Goal: Transaction & Acquisition: Download file/media

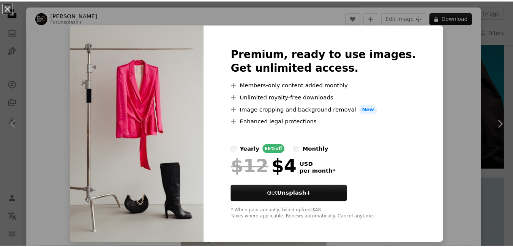
scroll to position [678, 0]
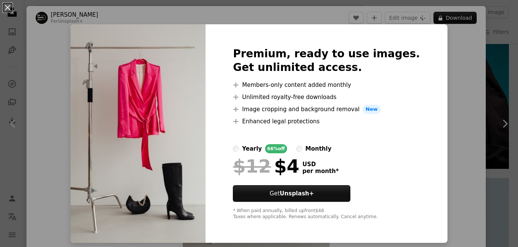
click at [8, 7] on button "An X shape" at bounding box center [7, 7] width 9 height 9
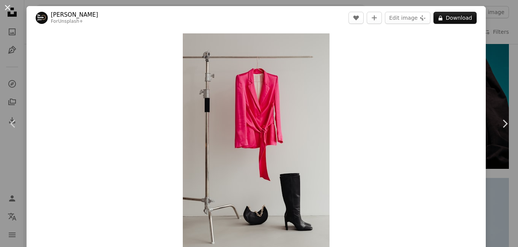
click at [6, 5] on button "An X shape" at bounding box center [7, 7] width 9 height 9
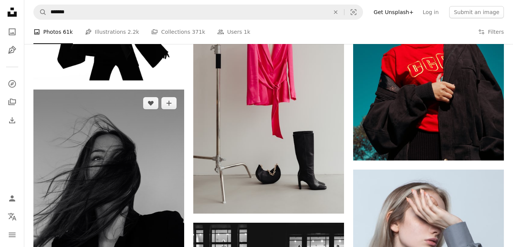
click at [136, 111] on img at bounding box center [108, 207] width 151 height 235
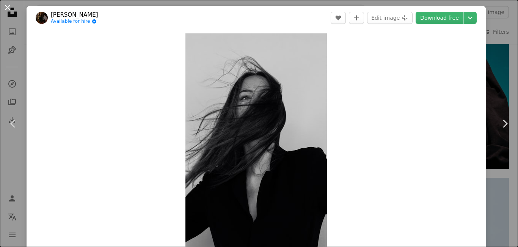
click at [9, 9] on button "An X shape" at bounding box center [7, 7] width 9 height 9
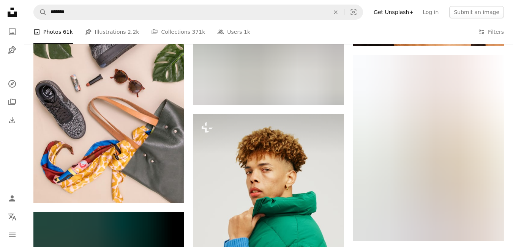
scroll to position [6522, 0]
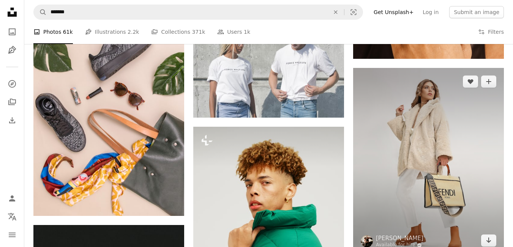
click at [448, 98] on img at bounding box center [428, 161] width 151 height 186
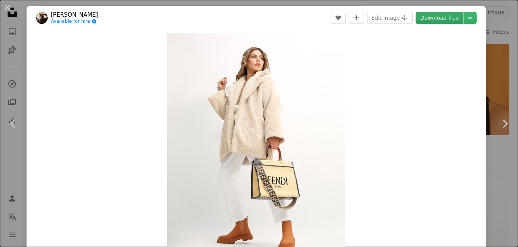
click at [434, 13] on link "Download free" at bounding box center [440, 18] width 48 height 12
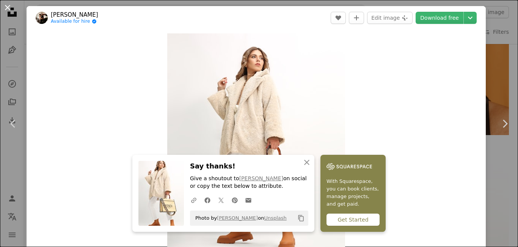
click at [9, 6] on button "An X shape" at bounding box center [7, 7] width 9 height 9
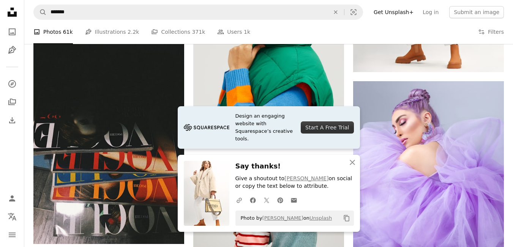
scroll to position [6717, 0]
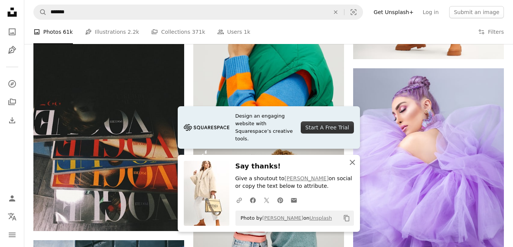
click at [354, 160] on icon "button" at bounding box center [352, 162] width 5 height 5
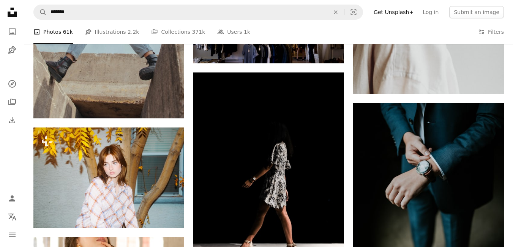
scroll to position [8614, 0]
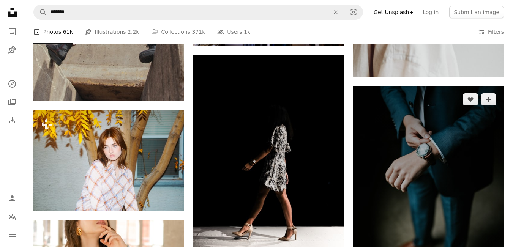
click at [440, 178] on img at bounding box center [428, 199] width 151 height 226
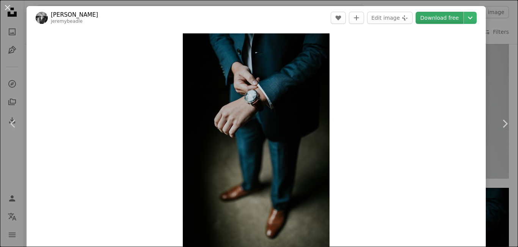
click at [435, 17] on link "Download free" at bounding box center [440, 18] width 48 height 12
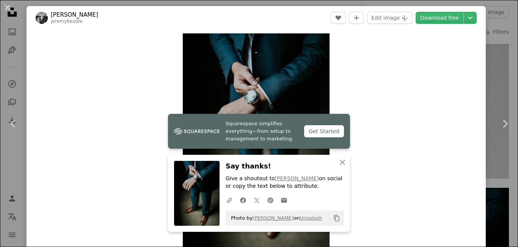
click at [9, 9] on button "An X shape" at bounding box center [7, 7] width 9 height 9
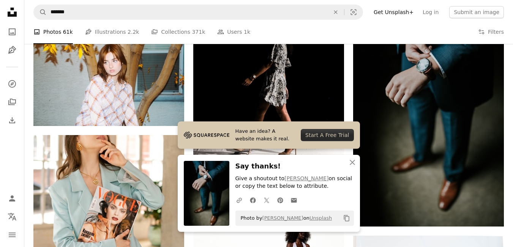
scroll to position [8750, 0]
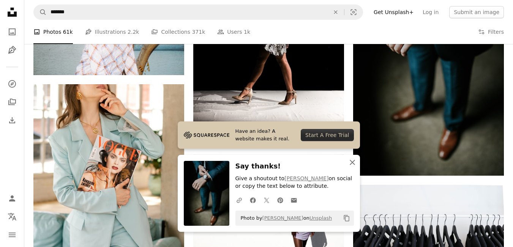
click at [351, 161] on icon "button" at bounding box center [352, 162] width 5 height 5
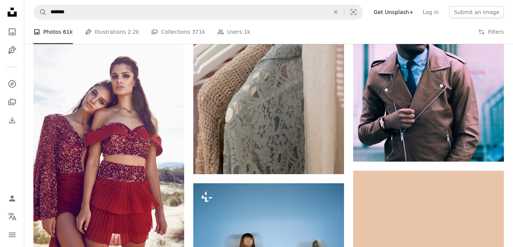
scroll to position [10774, 0]
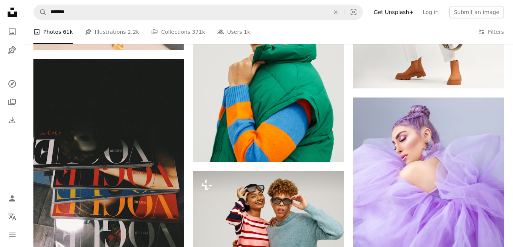
scroll to position [6686, 0]
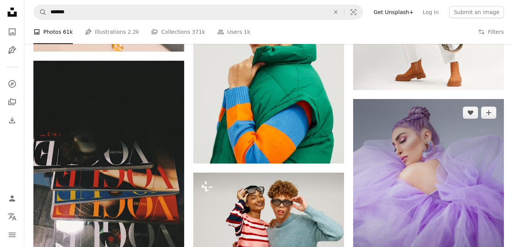
click at [446, 153] on img at bounding box center [428, 193] width 151 height 188
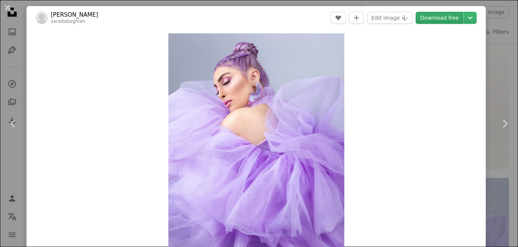
click at [439, 20] on link "Download free" at bounding box center [440, 18] width 48 height 12
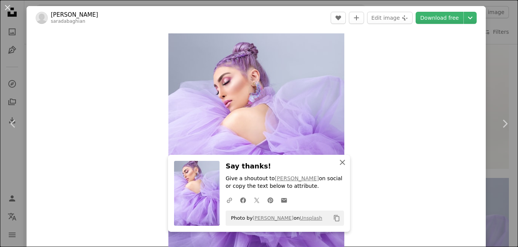
click at [341, 162] on icon "An X shape" at bounding box center [342, 162] width 9 height 9
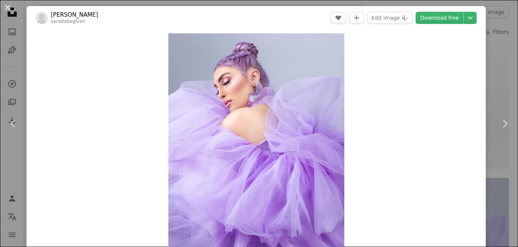
click at [9, 10] on button "An X shape" at bounding box center [7, 7] width 9 height 9
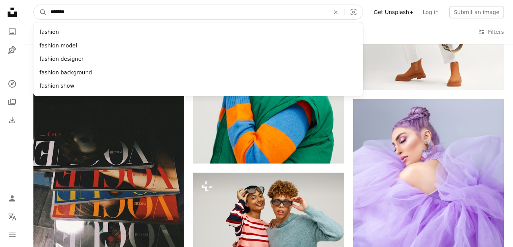
drag, startPoint x: 128, startPoint y: 11, endPoint x: 19, endPoint y: 14, distance: 108.2
type input "******"
click at [34, 5] on button "A magnifying glass" at bounding box center [40, 12] width 13 height 14
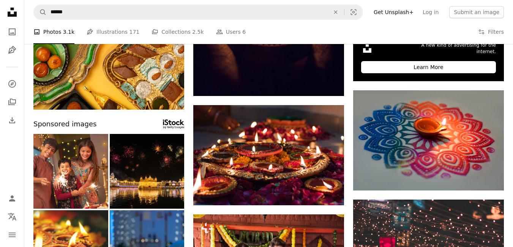
scroll to position [228, 0]
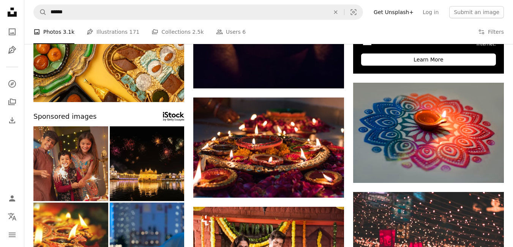
click at [95, 171] on img at bounding box center [70, 163] width 75 height 75
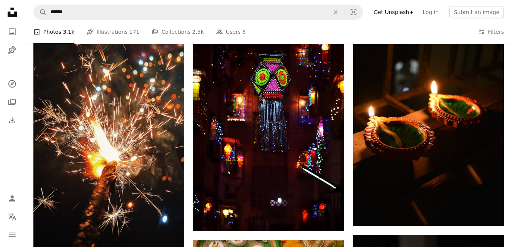
scroll to position [3264, 0]
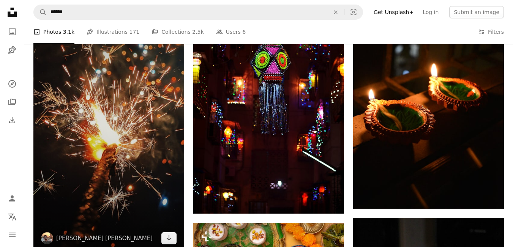
click at [104, 124] on img at bounding box center [108, 118] width 151 height 268
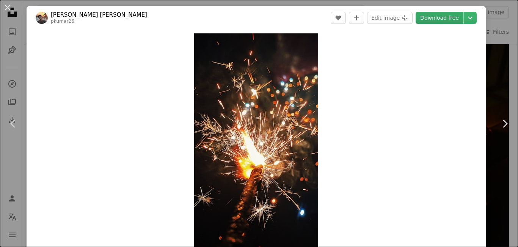
click at [430, 14] on link "Download free" at bounding box center [440, 18] width 48 height 12
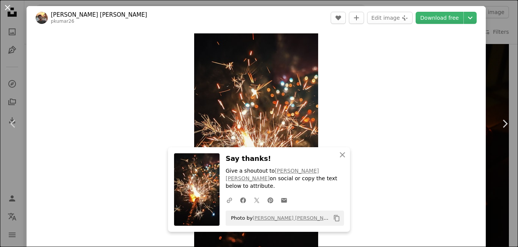
click at [4, 7] on button "An X shape" at bounding box center [7, 7] width 9 height 9
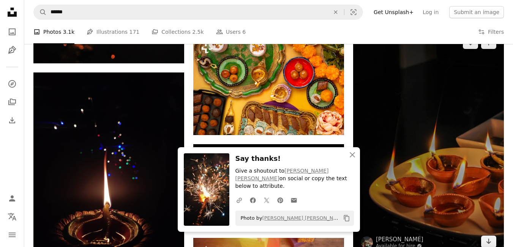
scroll to position [3454, 0]
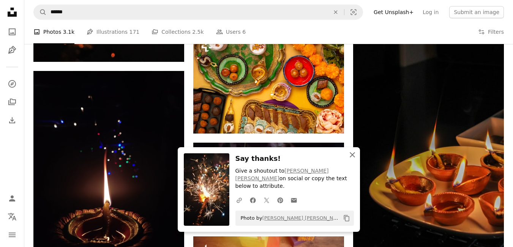
click at [352, 158] on icon "button" at bounding box center [352, 154] width 5 height 5
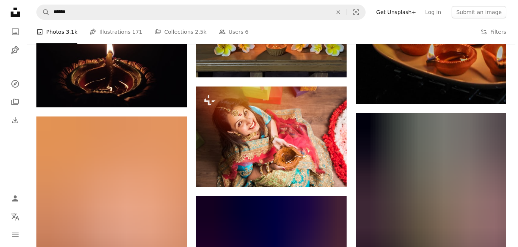
scroll to position [3606, 0]
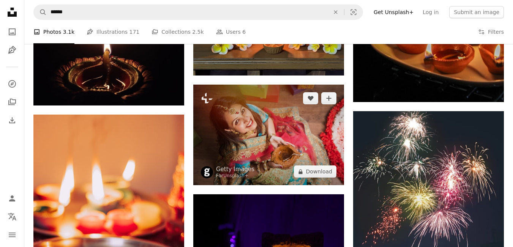
click at [297, 138] on img at bounding box center [268, 135] width 151 height 101
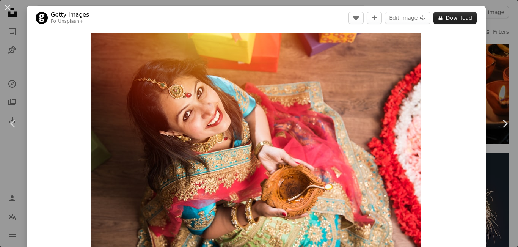
click at [452, 17] on button "A lock Download" at bounding box center [455, 18] width 43 height 12
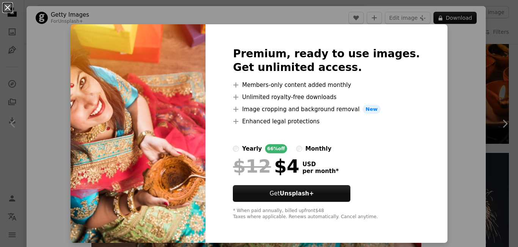
click at [9, 7] on button "An X shape" at bounding box center [7, 7] width 9 height 9
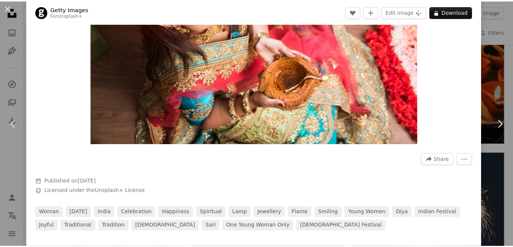
scroll to position [114, 0]
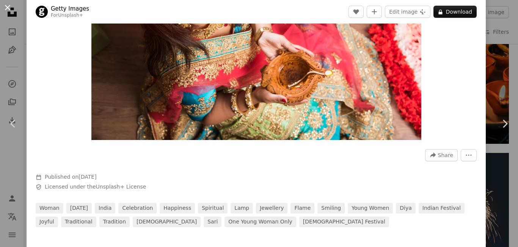
click at [6, 5] on button "An X shape" at bounding box center [7, 7] width 9 height 9
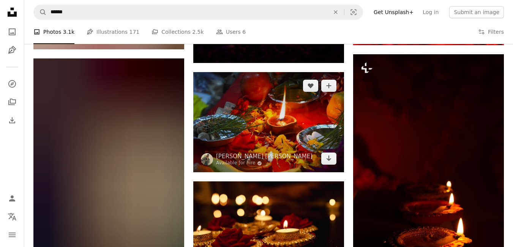
scroll to position [3985, 0]
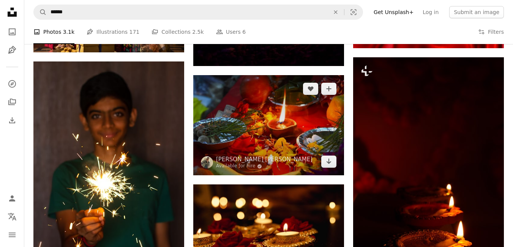
click at [288, 148] on img at bounding box center [268, 125] width 151 height 100
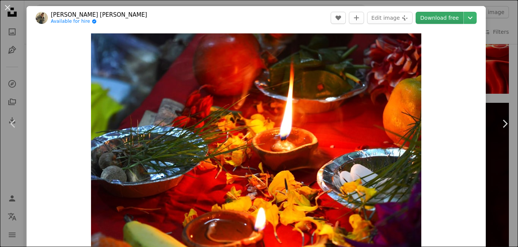
click at [423, 18] on link "Download free" at bounding box center [440, 18] width 48 height 12
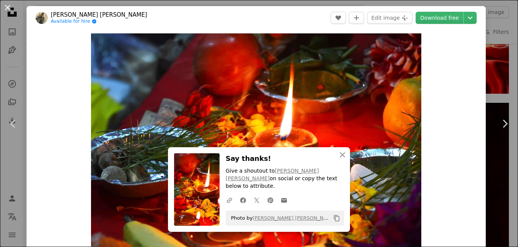
click at [6, 10] on button "An X shape" at bounding box center [7, 7] width 9 height 9
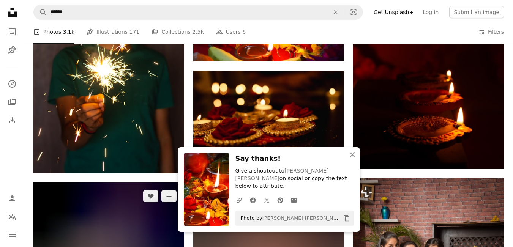
scroll to position [4175, 0]
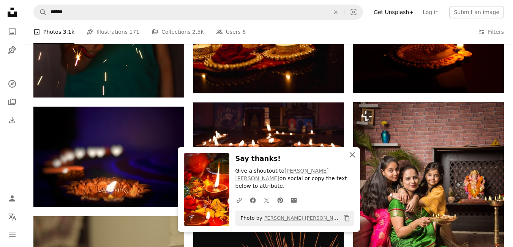
click at [350, 159] on icon "An X shape" at bounding box center [352, 154] width 9 height 9
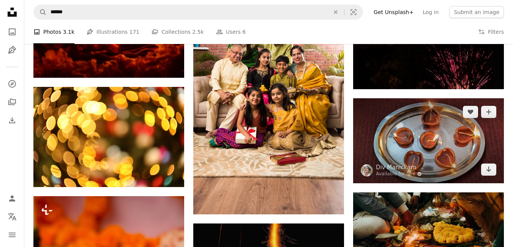
scroll to position [7553, 0]
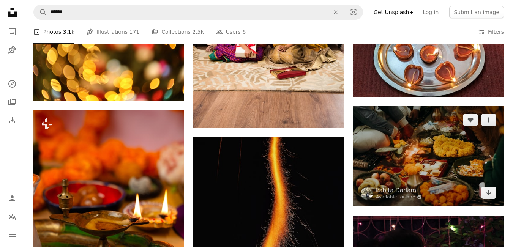
click at [450, 149] on img at bounding box center [428, 156] width 151 height 100
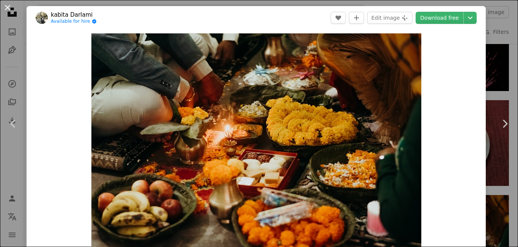
click at [9, 5] on button "An X shape" at bounding box center [7, 7] width 9 height 9
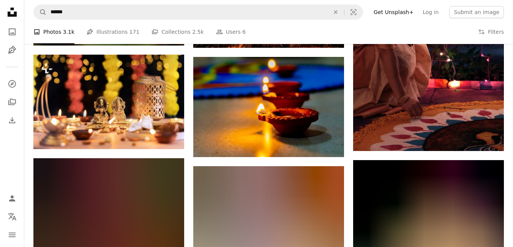
scroll to position [7857, 0]
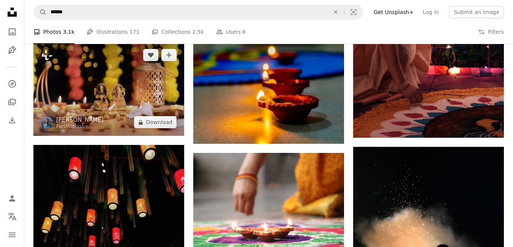
click at [139, 80] on img at bounding box center [108, 88] width 151 height 95
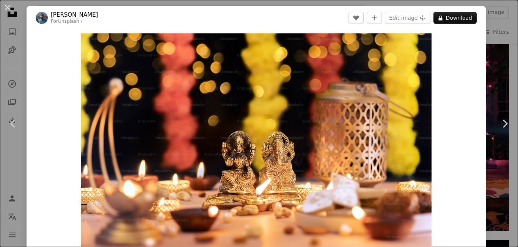
click at [8, 11] on button "An X shape" at bounding box center [7, 7] width 9 height 9
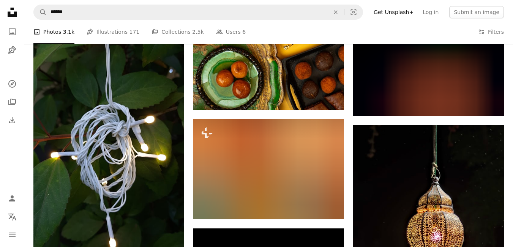
scroll to position [9717, 0]
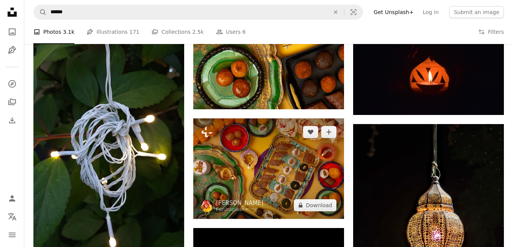
click at [285, 166] on img at bounding box center [268, 168] width 151 height 101
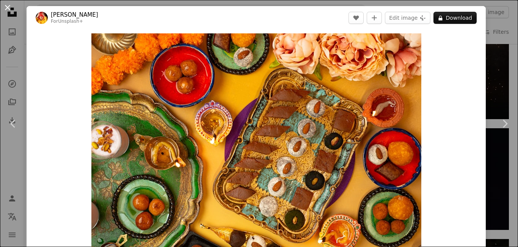
click at [9, 9] on button "An X shape" at bounding box center [7, 7] width 9 height 9
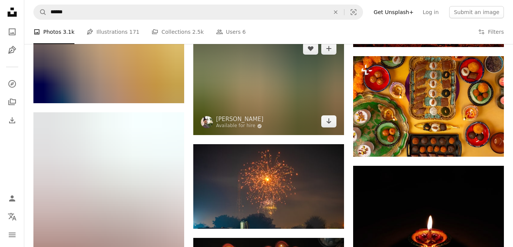
scroll to position [10514, 0]
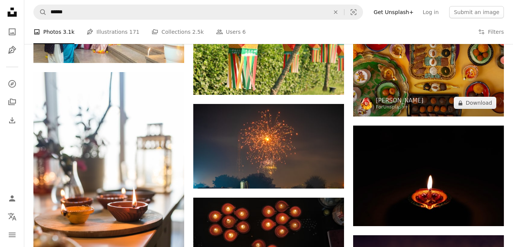
click at [455, 69] on img at bounding box center [428, 66] width 151 height 101
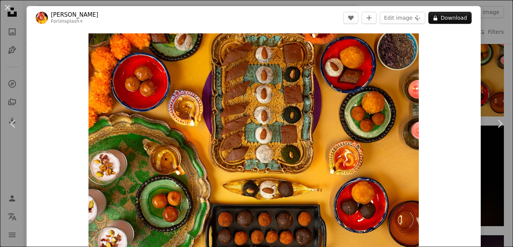
click at [8, 7] on button "An X shape" at bounding box center [7, 7] width 9 height 9
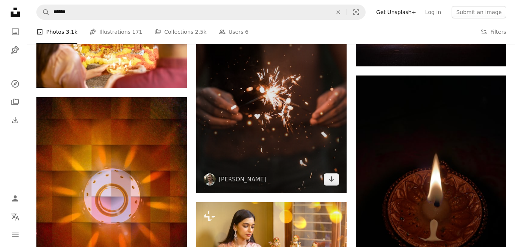
scroll to position [11690, 0]
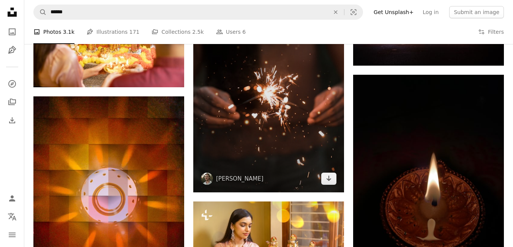
click at [298, 128] on img at bounding box center [268, 97] width 151 height 191
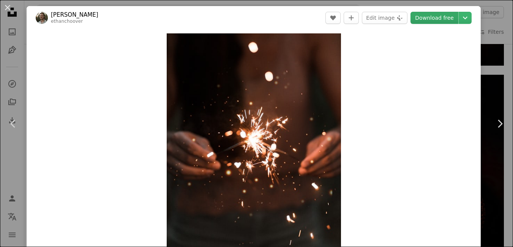
click at [436, 19] on link "Download free" at bounding box center [434, 18] width 48 height 12
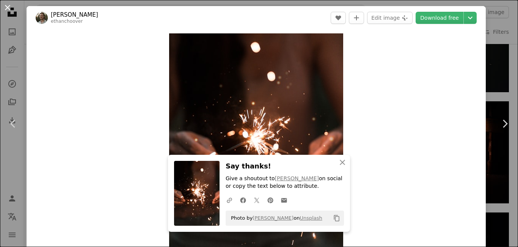
click at [6, 9] on button "An X shape" at bounding box center [7, 7] width 9 height 9
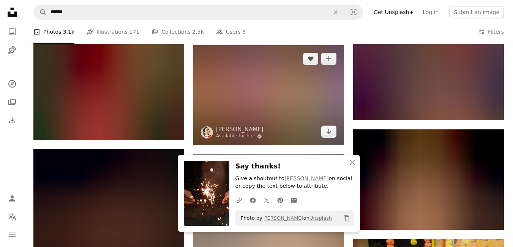
scroll to position [11956, 0]
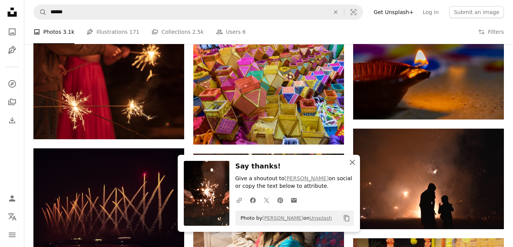
click at [350, 161] on icon "button" at bounding box center [352, 162] width 5 height 5
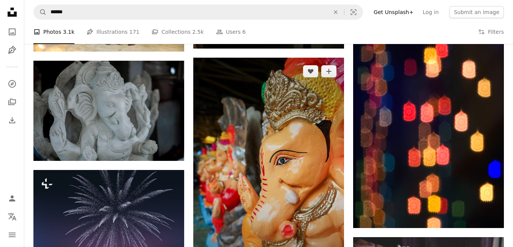
scroll to position [19016, 0]
